Goal: Information Seeking & Learning: Understand process/instructions

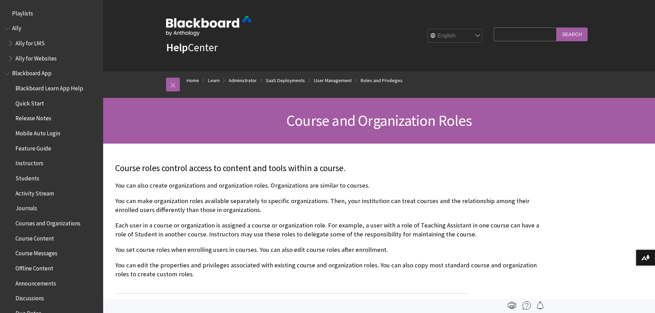
scroll to position [962, 0]
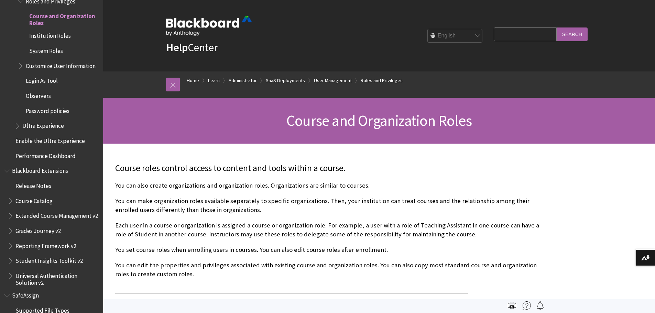
click at [282, 197] on p "You can make organization roles available separately to specific organizations.…" at bounding box center [328, 206] width 426 height 18
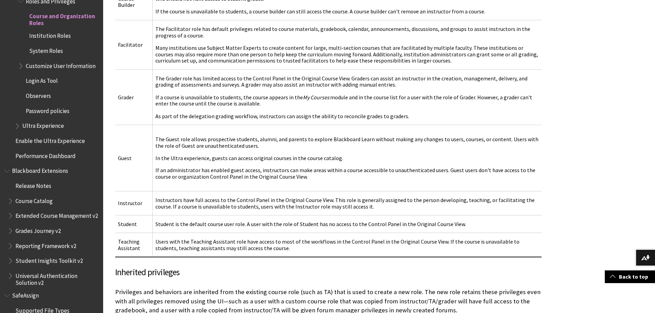
scroll to position [958, 0]
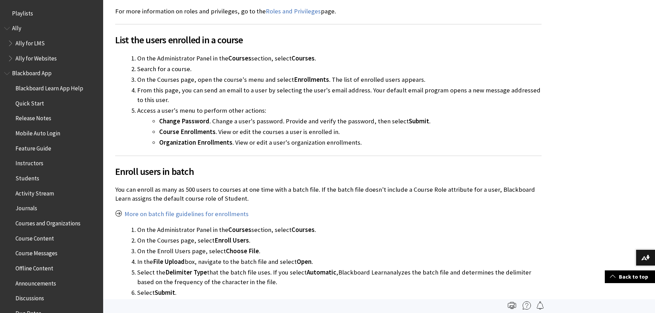
scroll to position [842, 0]
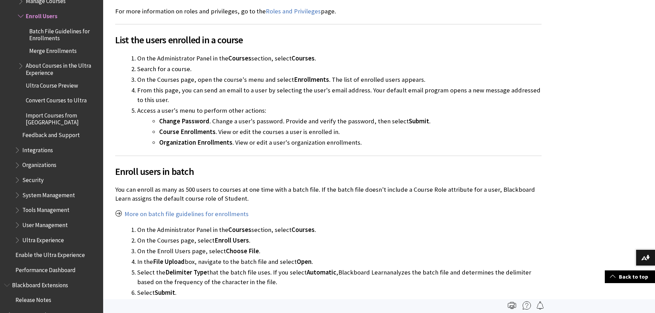
click at [212, 185] on p "You can enroll as many as 500 users to courses at one time with a batch file. I…" at bounding box center [328, 194] width 426 height 18
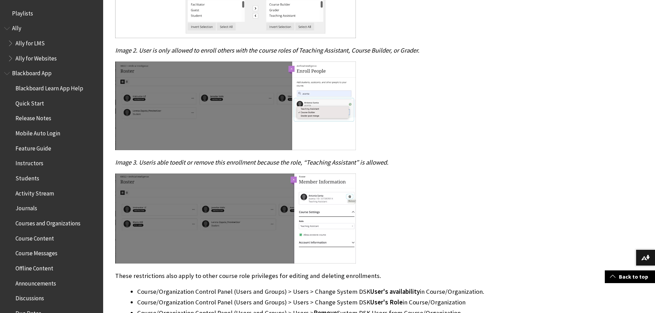
scroll to position [687, 0]
